Goal: Check status: Check status

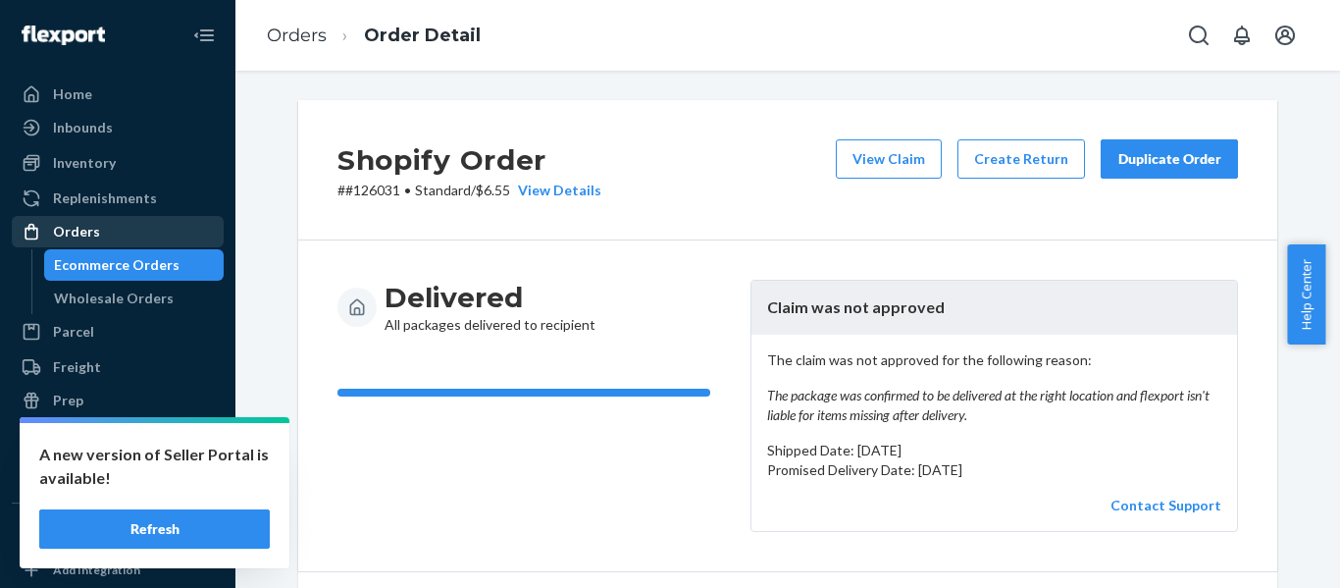
click at [102, 232] on div "Orders" at bounding box center [118, 231] width 208 height 27
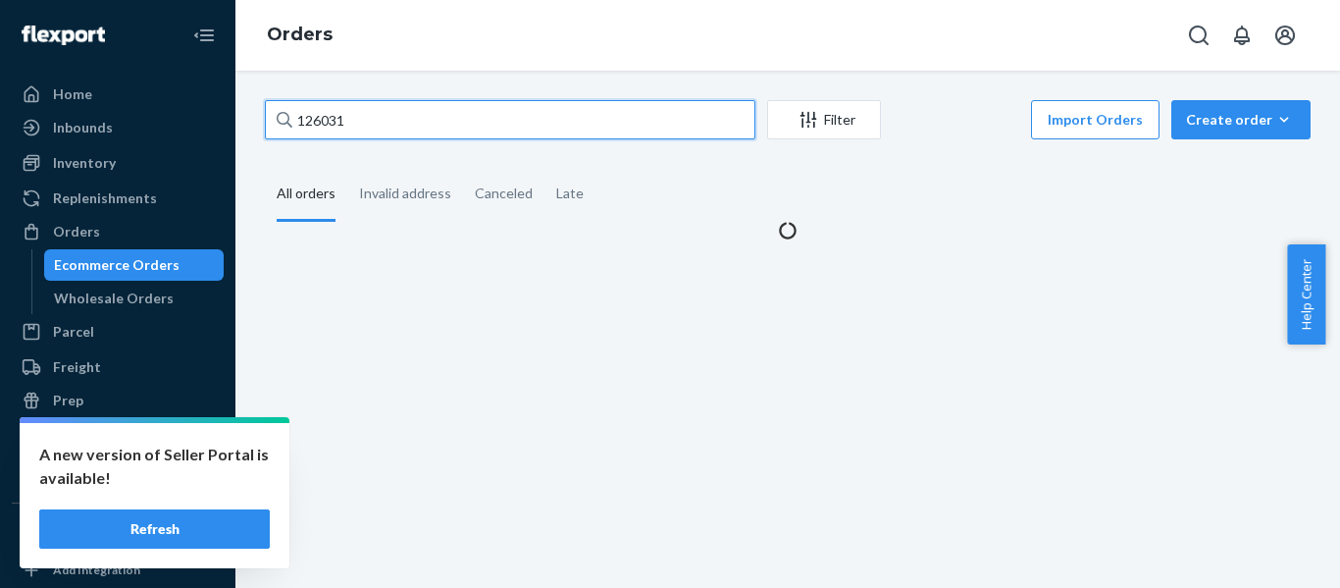
drag, startPoint x: 509, startPoint y: 120, endPoint x: 280, endPoint y: 119, distance: 229.6
click at [280, 119] on div "126031" at bounding box center [510, 119] width 490 height 39
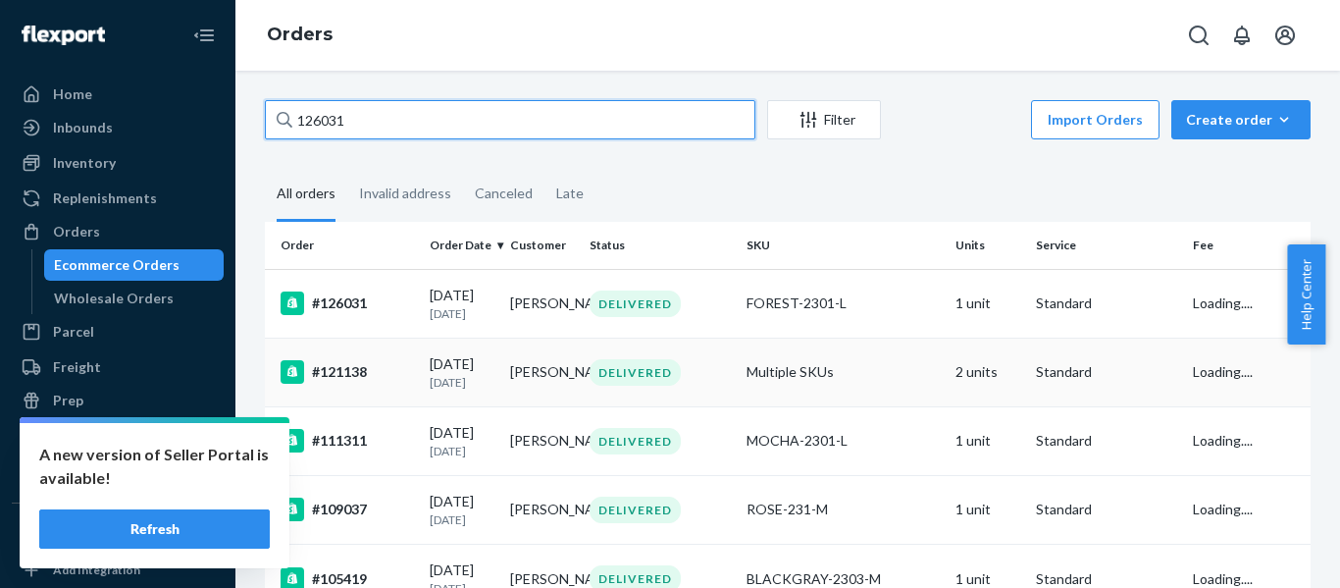
paste input "32357"
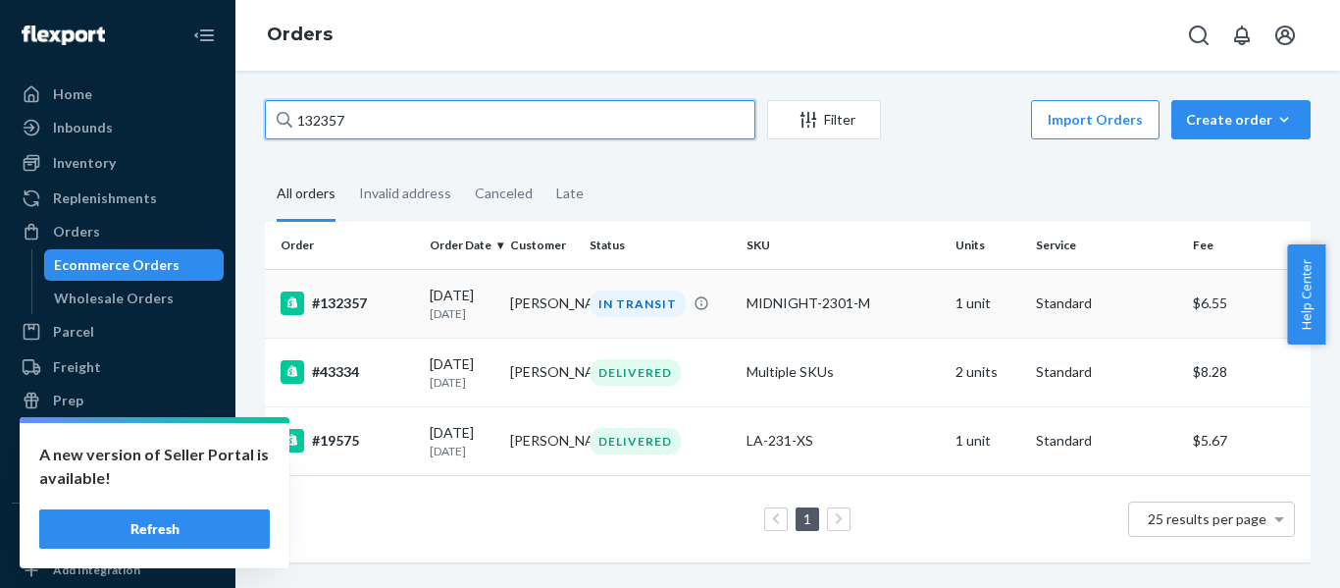
type input "132357"
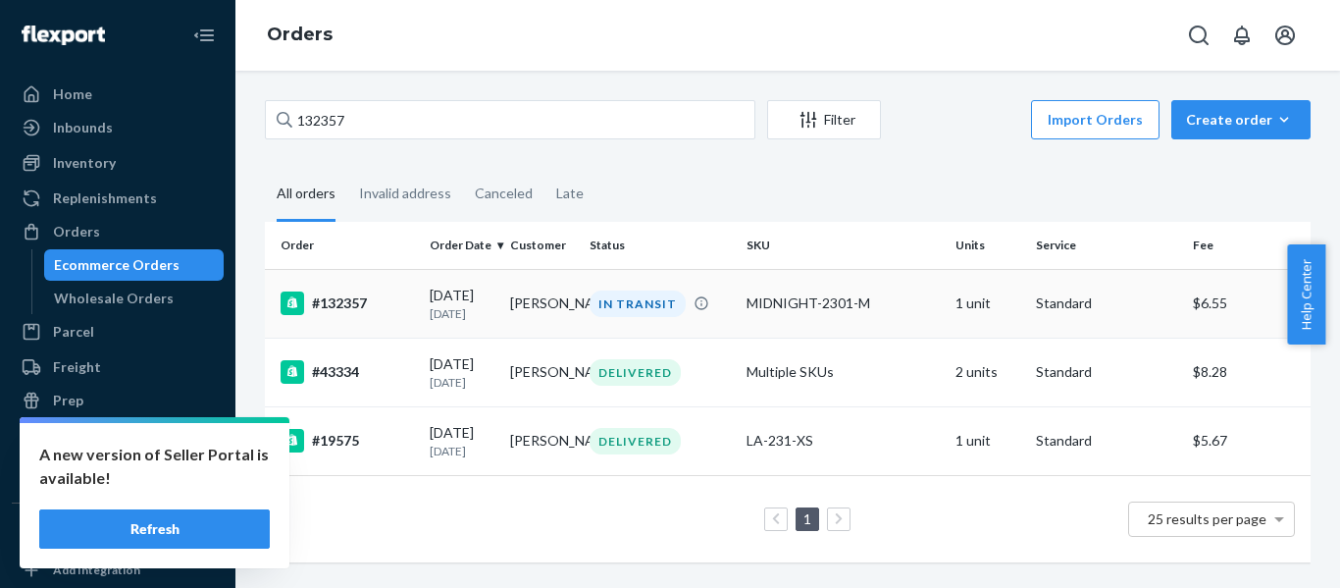
click at [367, 304] on div "#132357" at bounding box center [347, 303] width 133 height 24
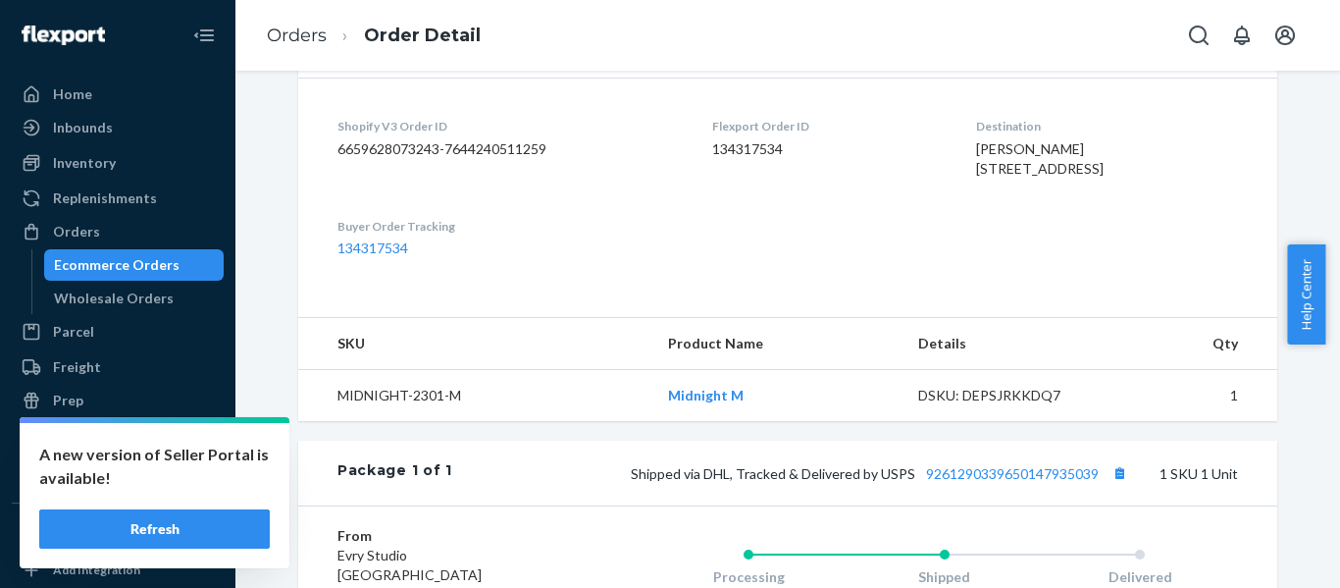
scroll to position [596, 0]
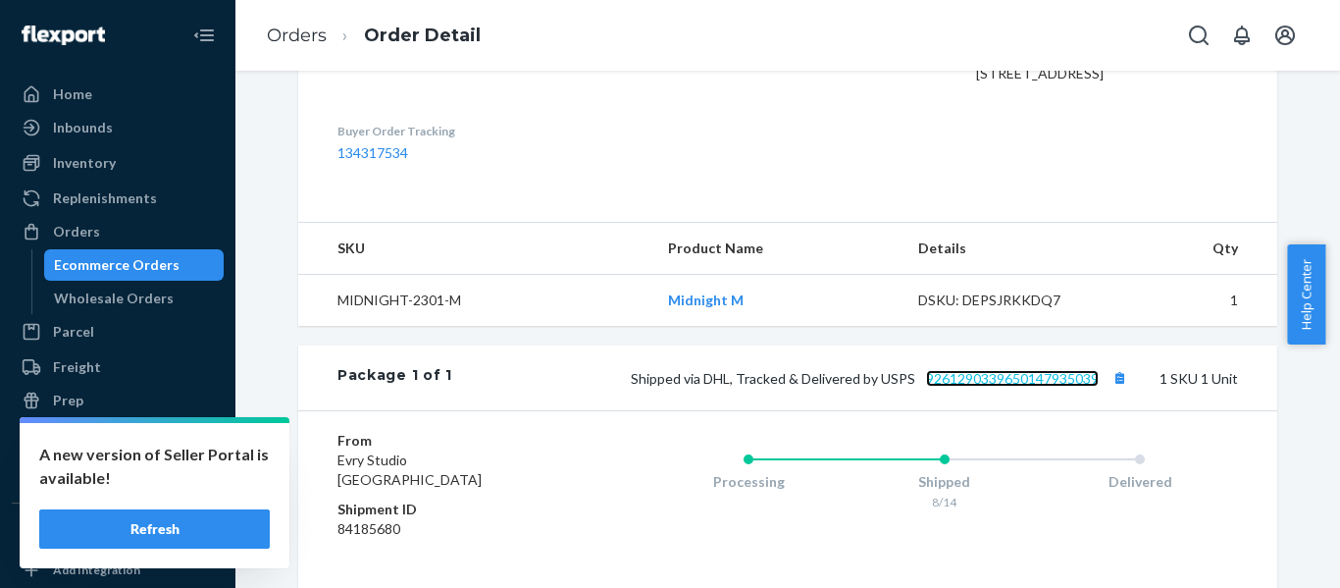
click at [1037, 382] on link "9261290339650147935039" at bounding box center [1012, 378] width 173 height 17
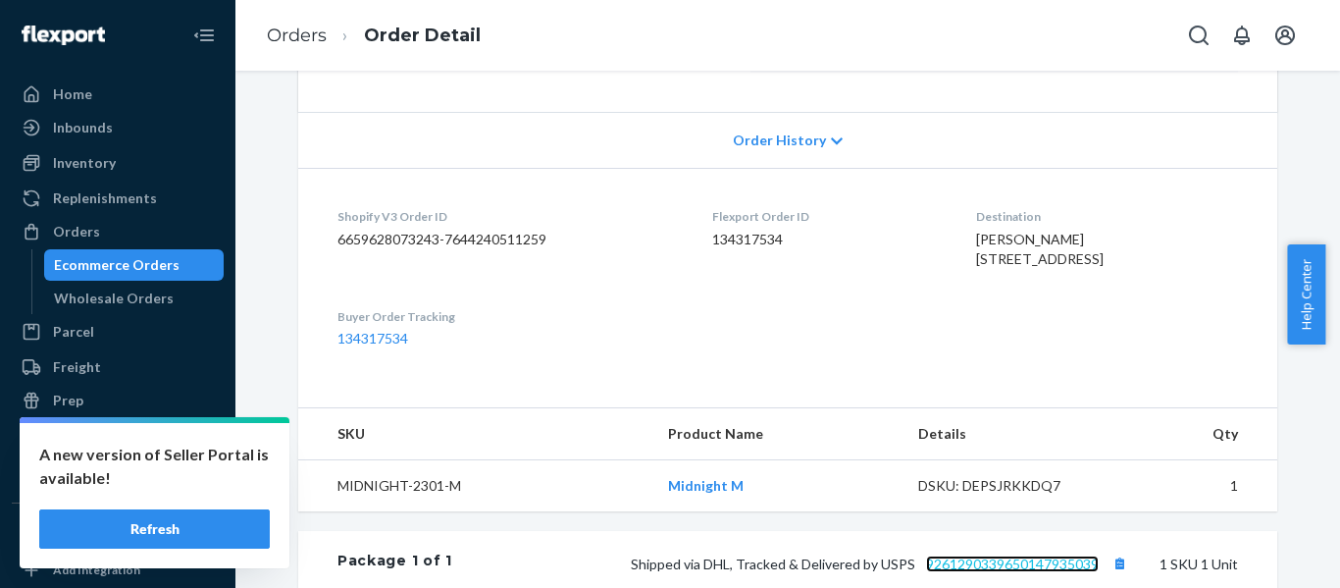
scroll to position [414, 0]
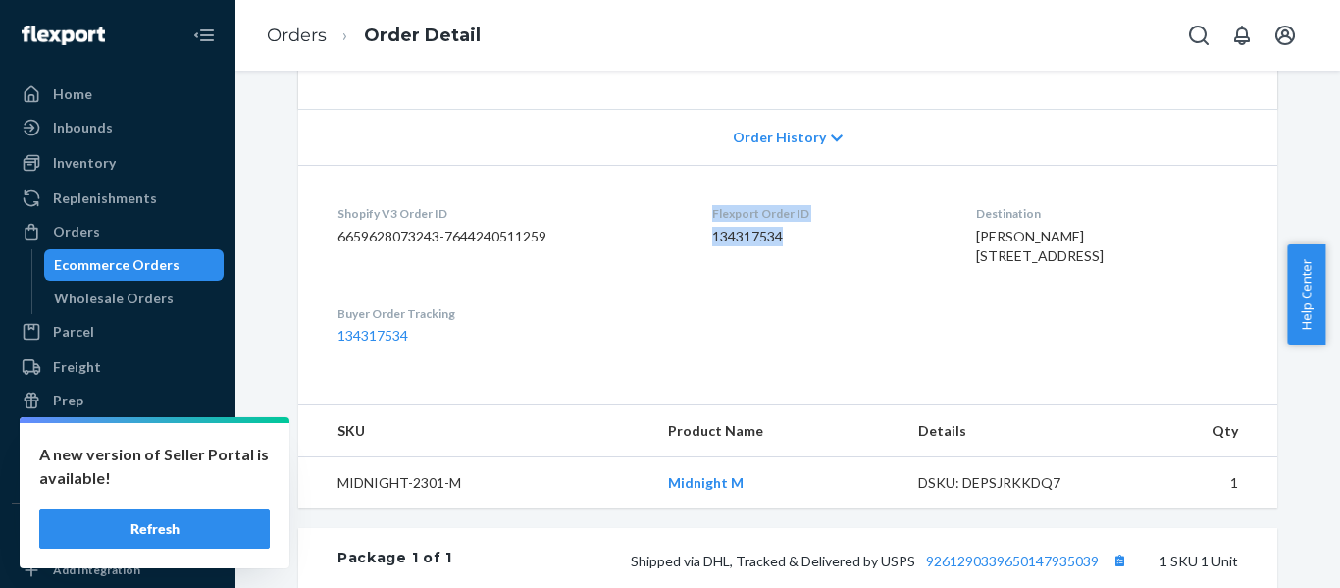
drag, startPoint x: 771, startPoint y: 226, endPoint x: 708, endPoint y: 189, distance: 72.5
click at [712, 205] on div "Flexport Order ID 134317534" at bounding box center [828, 239] width 232 height 68
drag, startPoint x: 814, startPoint y: 198, endPoint x: 784, endPoint y: 181, distance: 34.7
drag, startPoint x: 784, startPoint y: 181, endPoint x: 809, endPoint y: 190, distance: 27.0
click at [809, 205] on dt "Flexport Order ID" at bounding box center [828, 213] width 232 height 17
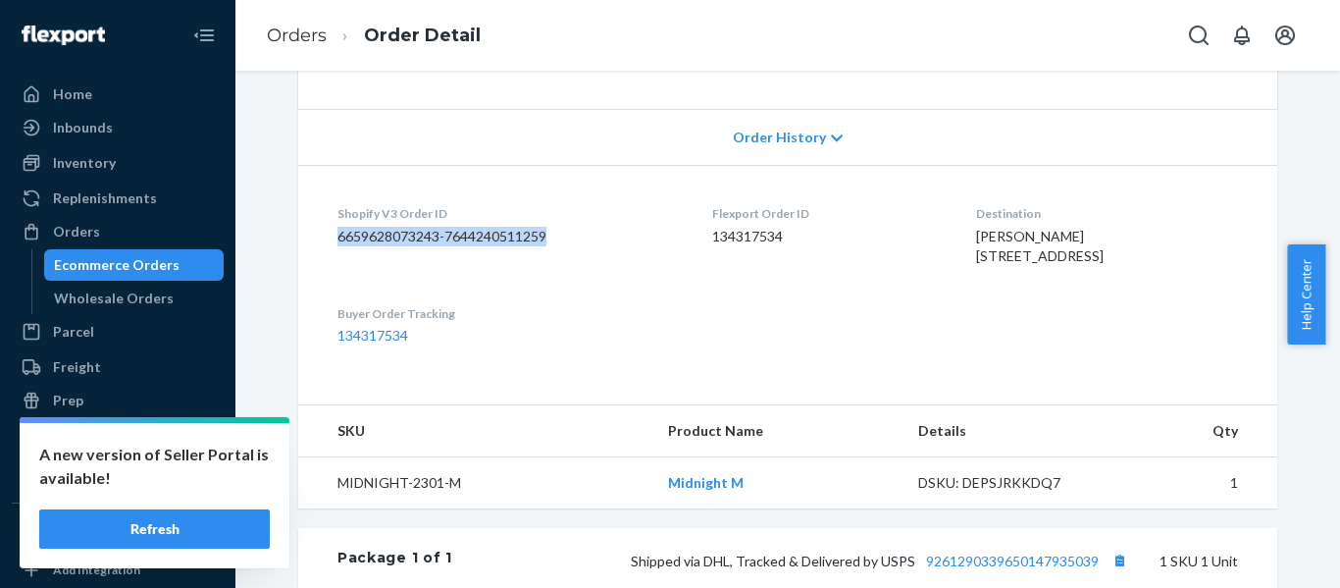
drag, startPoint x: 607, startPoint y: 200, endPoint x: 310, endPoint y: 201, distance: 297.2
click at [310, 201] on dl "Shopify V3 Order ID 6659628073243-7644240511259 Flexport Order ID 134317534 Des…" at bounding box center [787, 274] width 979 height 219
drag, startPoint x: 840, startPoint y: 206, endPoint x: 717, endPoint y: 190, distance: 123.6
click at [703, 180] on dl "Shopify V3 Order ID 6659628073243-7644240511259 Flexport Order ID 134317534 Des…" at bounding box center [787, 274] width 979 height 219
copy div "Flexport Order ID 134317534"
